Goal: Communication & Community: Share content

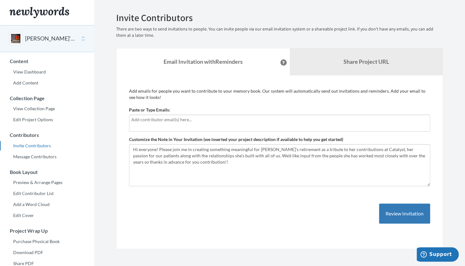
click at [146, 122] on input "text" at bounding box center [279, 119] width 297 height 7
click at [141, 121] on input "text" at bounding box center [279, 119] width 297 height 7
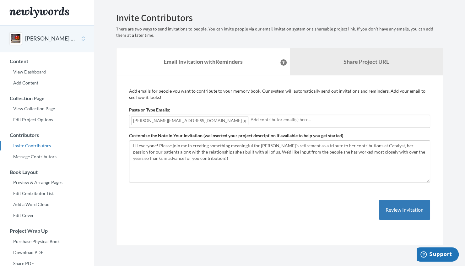
click at [288, 218] on div "Add emails for people you want to contribute to your memory book. Our system wi…" at bounding box center [279, 160] width 301 height 145
click at [251, 122] on input "text" at bounding box center [339, 119] width 177 height 7
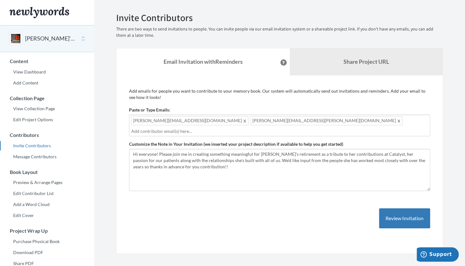
click at [292, 120] on div "[PERSON_NAME][EMAIL_ADDRESS][DOMAIN_NAME] [PERSON_NAME][DOMAIN_NAME][EMAIL_ADDR…" at bounding box center [279, 126] width 301 height 22
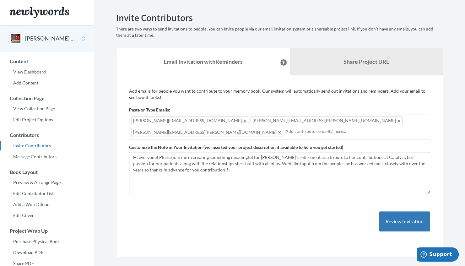
click at [372, 120] on div "[PERSON_NAME][EMAIL_ADDRESS][DOMAIN_NAME] [PERSON_NAME][DOMAIN_NAME][EMAIL_ADDR…" at bounding box center [279, 127] width 301 height 25
click at [373, 118] on div "[PERSON_NAME][EMAIL_ADDRESS][DOMAIN_NAME] [PERSON_NAME][DOMAIN_NAME][EMAIL_ADDR…" at bounding box center [279, 127] width 301 height 25
click at [375, 119] on div "[PERSON_NAME][EMAIL_ADDRESS][DOMAIN_NAME] [PERSON_NAME][DOMAIN_NAME][EMAIL_ADDR…" at bounding box center [279, 127] width 301 height 25
click at [369, 121] on div "[PERSON_NAME][EMAIL_ADDRESS][DOMAIN_NAME] [PERSON_NAME][DOMAIN_NAME][EMAIL_ADDR…" at bounding box center [279, 127] width 301 height 25
click at [368, 120] on div "[PERSON_NAME][EMAIL_ADDRESS][DOMAIN_NAME] [PERSON_NAME][DOMAIN_NAME][EMAIL_ADDR…" at bounding box center [279, 127] width 301 height 25
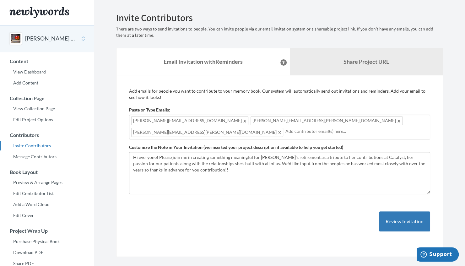
click at [338, 129] on input "text" at bounding box center [356, 131] width 143 height 7
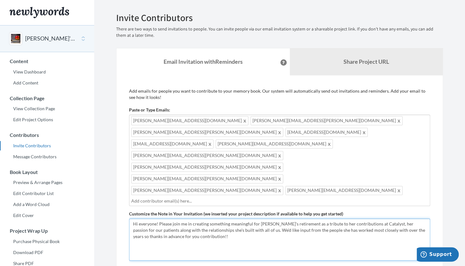
click at [302, 219] on textarea "Hi everyone! Please join me in creating something meaningful for [PERSON_NAME]'…" at bounding box center [279, 240] width 301 height 42
paste textarea "[PERSON_NAME][EMAIL_ADDRESS][PERSON_NAME][DOMAIN_NAME]"
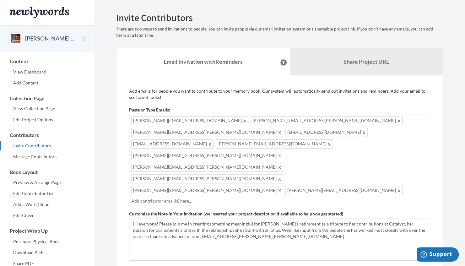
click at [186, 197] on input "text" at bounding box center [279, 200] width 297 height 7
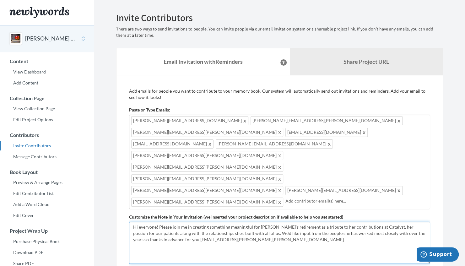
click at [270, 222] on textarea "Hi everyone! Please join me in creating something meaningful for [PERSON_NAME]'…" at bounding box center [279, 243] width 301 height 42
type textarea "Hi everyone! Please join me in creating something meaningful for [PERSON_NAME]'…"
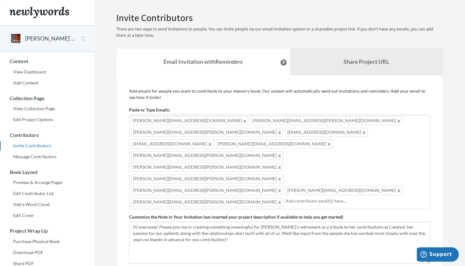
click at [285, 197] on input "text" at bounding box center [356, 200] width 143 height 7
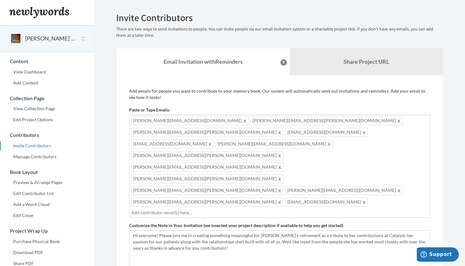
click at [285, 197] on span "[EMAIL_ADDRESS][DOMAIN_NAME]" at bounding box center [326, 201] width 82 height 9
click at [215, 209] on input "text" at bounding box center [279, 212] width 297 height 7
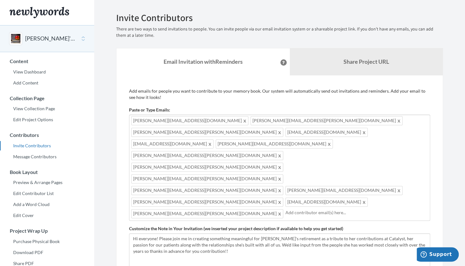
click at [216, 209] on span "[PERSON_NAME][EMAIL_ADDRESS][PERSON_NAME][DOMAIN_NAME]" at bounding box center [207, 213] width 152 height 9
click at [309, 209] on input "text" at bounding box center [356, 212] width 143 height 7
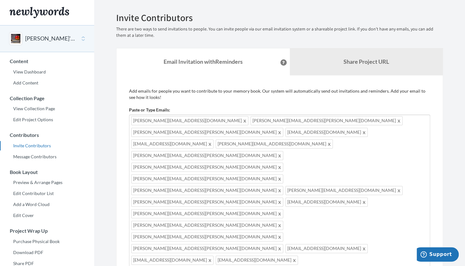
click at [288, 191] on div "[PERSON_NAME][EMAIL_ADDRESS][DOMAIN_NAME] [PERSON_NAME][DOMAIN_NAME][EMAIL_ADDR…" at bounding box center [279, 195] width 301 height 161
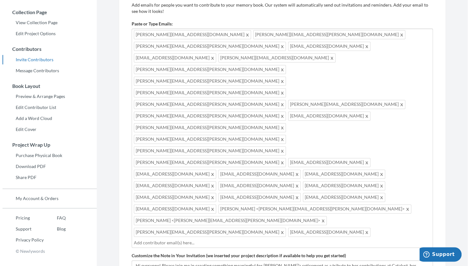
scroll to position [106, 0]
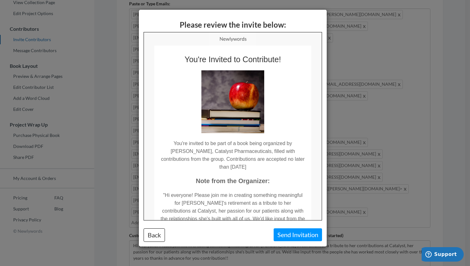
scroll to position [0, 0]
click at [152, 237] on button "Back" at bounding box center [153, 234] width 21 height 13
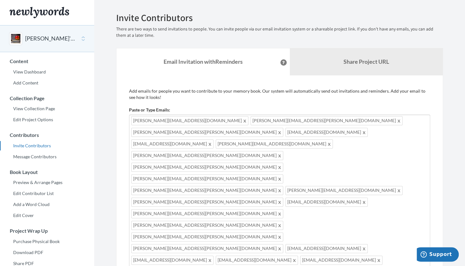
click at [17, 37] on div "Main" at bounding box center [15, 38] width 13 height 13
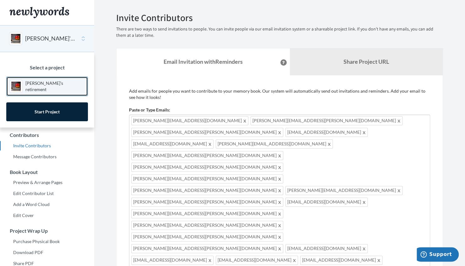
click at [37, 84] on p "[PERSON_NAME]'s retirement" at bounding box center [54, 86] width 59 height 13
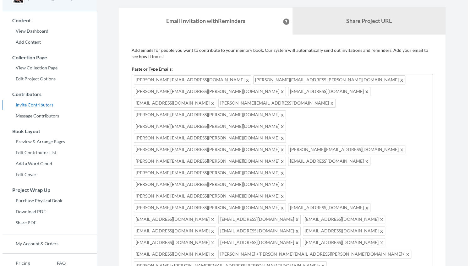
scroll to position [94, 0]
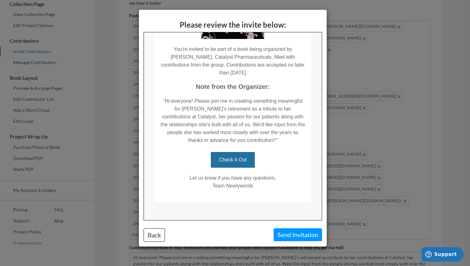
scroll to position [63, 0]
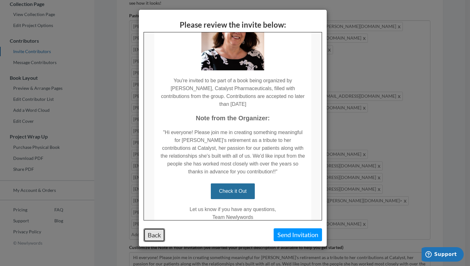
click at [154, 238] on button "Back" at bounding box center [153, 234] width 21 height 13
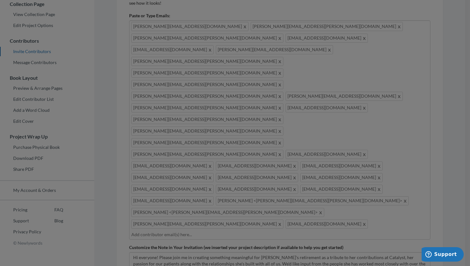
scroll to position [0, 0]
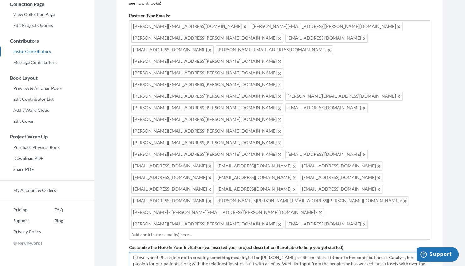
type textarea "Hi everyone! Please join me in creating something meaningful for [PERSON_NAME]'…"
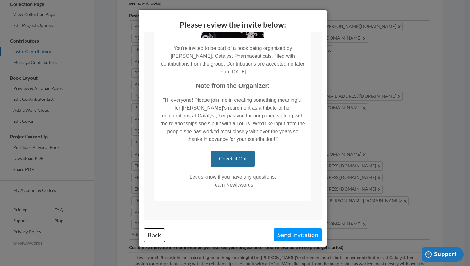
scroll to position [98, 0]
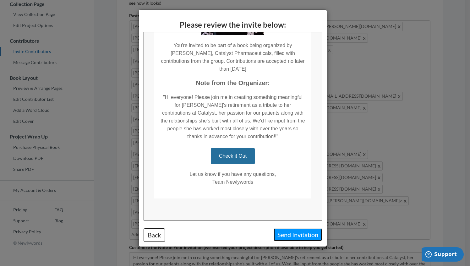
click at [295, 234] on button "Send Invitation" at bounding box center [297, 234] width 48 height 13
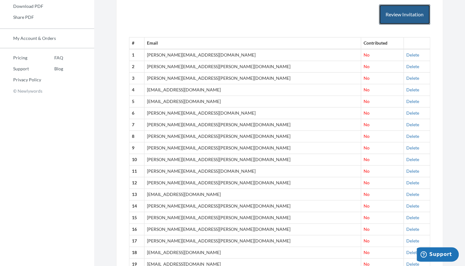
scroll to position [0, 0]
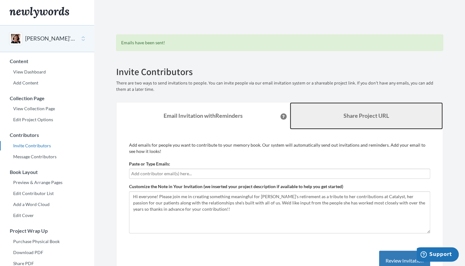
click at [357, 114] on b "Share Project URL" at bounding box center [366, 115] width 46 height 7
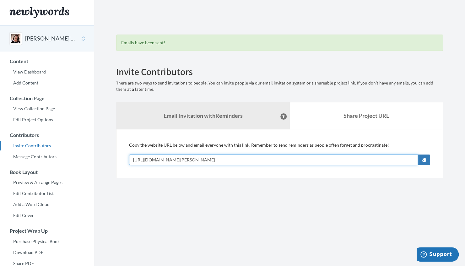
click at [252, 159] on input "[URL][DOMAIN_NAME][PERSON_NAME]" at bounding box center [273, 159] width 289 height 11
